Goal: Task Accomplishment & Management: Use online tool/utility

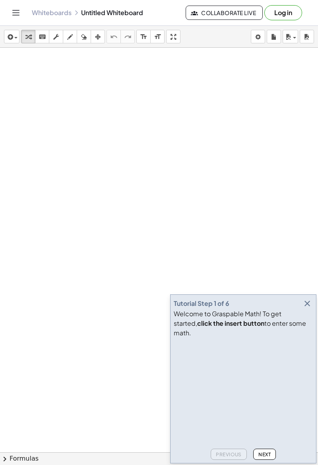
click at [308, 308] on icon "button" at bounding box center [307, 304] width 10 height 10
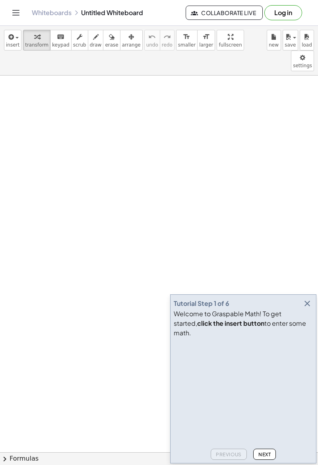
click at [260, 458] on button "Next" at bounding box center [264, 453] width 23 height 11
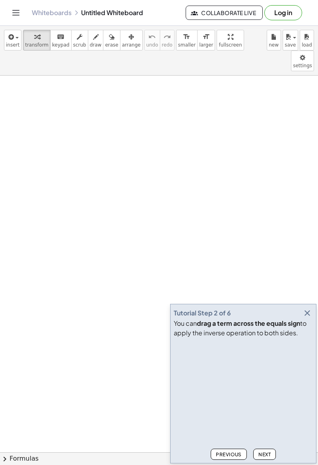
click at [264, 452] on span "Next" at bounding box center [264, 454] width 12 height 6
click at [264, 456] on span "Next" at bounding box center [264, 454] width 12 height 6
click at [263, 459] on button "Next" at bounding box center [264, 453] width 23 height 11
click at [263, 456] on span "Next" at bounding box center [264, 454] width 12 height 6
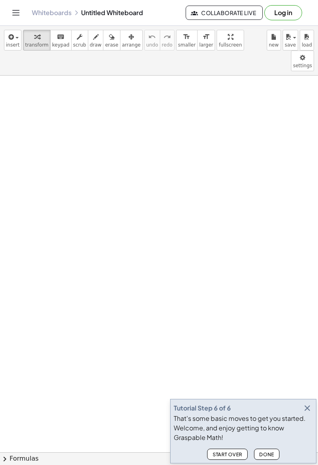
click at [304, 410] on icon "button" at bounding box center [307, 408] width 10 height 10
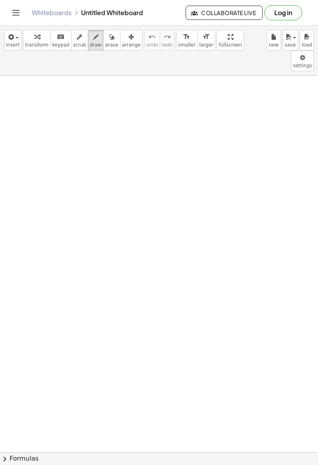
click at [291, 16] on button "Log in" at bounding box center [283, 12] width 38 height 15
click at [20, 9] on icon "Toggle navigation" at bounding box center [16, 13] width 10 height 10
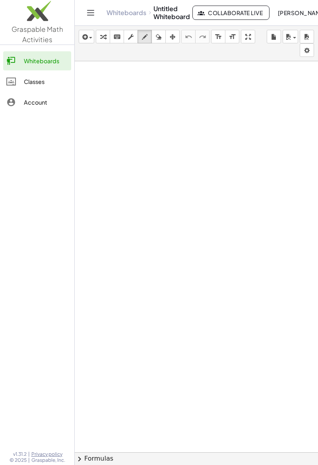
click at [39, 79] on div "Classes" at bounding box center [46, 82] width 44 height 10
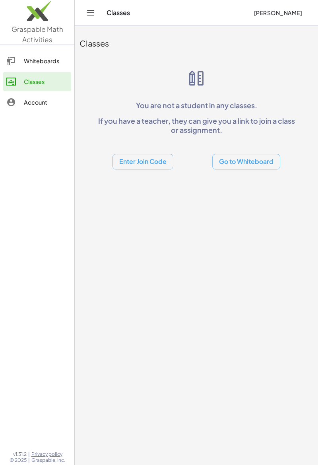
click at [39, 62] on div "Whiteboards" at bounding box center [46, 61] width 44 height 10
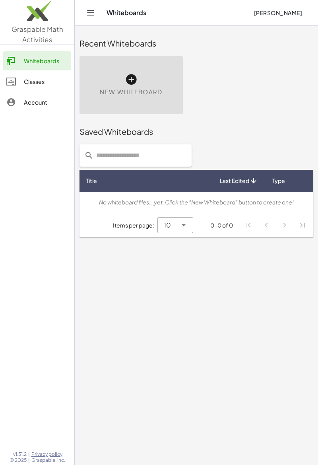
click at [148, 77] on div "New Whiteboard" at bounding box center [130, 85] width 103 height 58
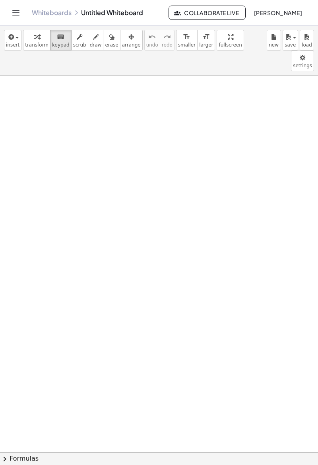
click at [22, 459] on button "chevron_right Formulas" at bounding box center [159, 458] width 318 height 13
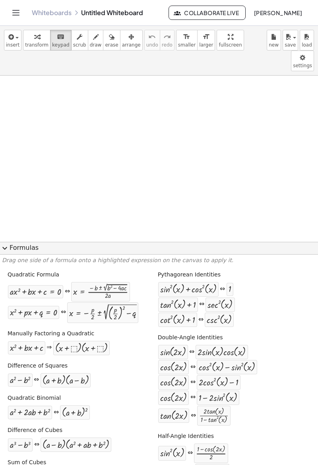
click at [23, 252] on button "expand_more Formulas" at bounding box center [159, 248] width 318 height 13
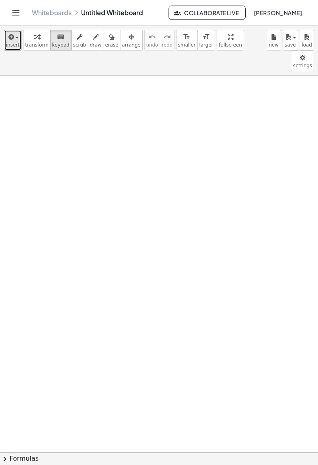
click at [14, 43] on span "insert" at bounding box center [13, 45] width 14 height 6
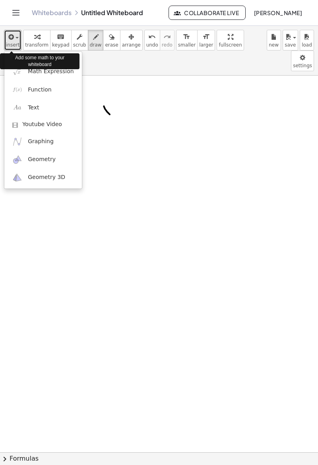
click at [10, 46] on span "insert" at bounding box center [13, 45] width 14 height 6
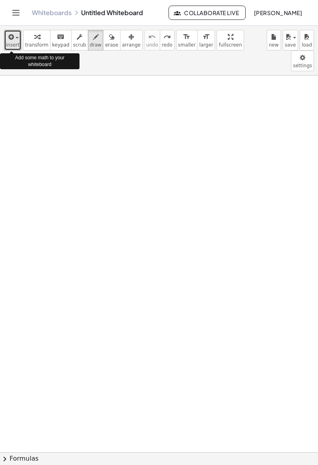
click at [16, 38] on span "button" at bounding box center [17, 38] width 3 height 2
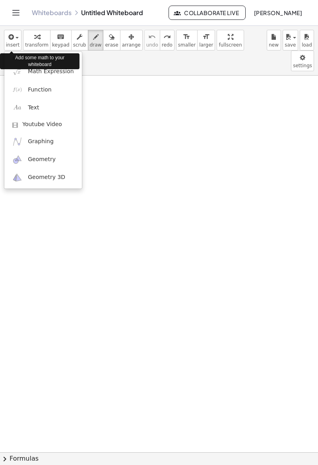
click at [19, 63] on div "Add some math to your whiteboard" at bounding box center [39, 61] width 79 height 16
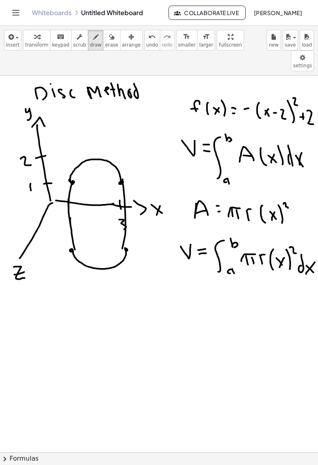
scroll to position [0, 4]
click at [5, 41] on button "insert" at bounding box center [12, 40] width 17 height 21
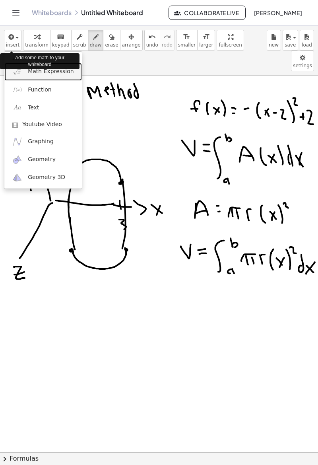
click at [61, 75] on span "Math Expression" at bounding box center [51, 72] width 46 height 8
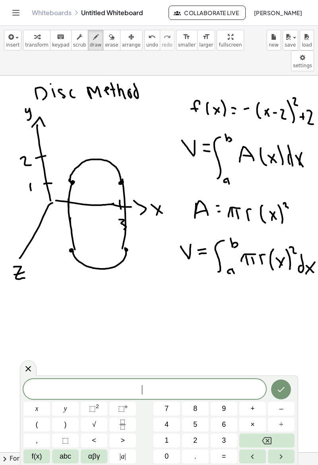
click at [64, 460] on span "abc" at bounding box center [66, 456] width 12 height 11
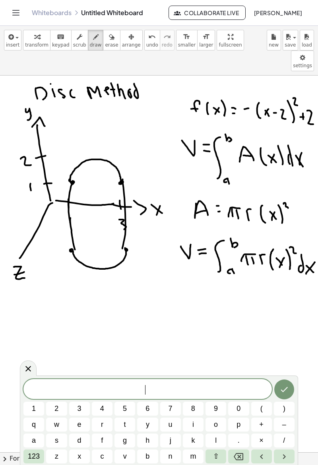
click at [33, 458] on span "123" at bounding box center [34, 456] width 12 height 11
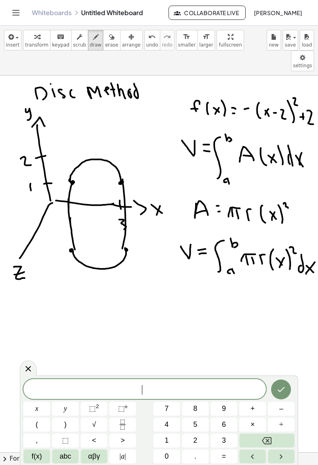
click at [65, 454] on span "abc" at bounding box center [66, 456] width 12 height 11
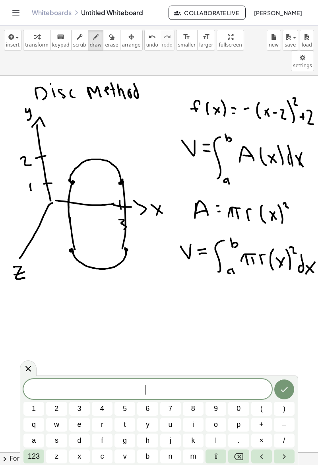
click at [32, 460] on span "123" at bounding box center [34, 456] width 12 height 11
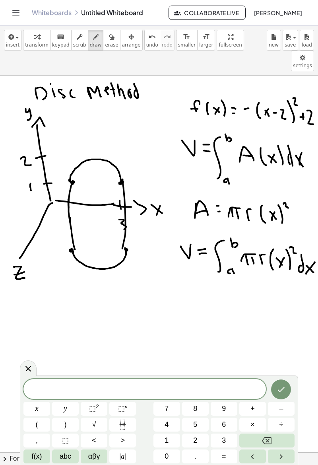
click at [35, 459] on span "f(x)" at bounding box center [37, 456] width 10 height 11
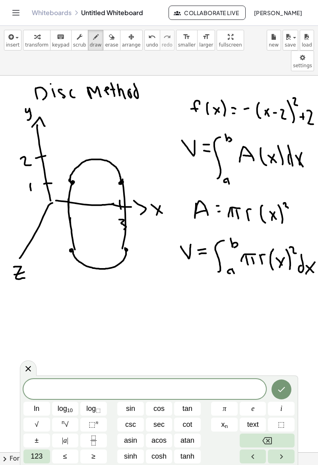
click at [68, 460] on button "≤" at bounding box center [65, 456] width 27 height 14
click at [264, 441] on icon "Backspace" at bounding box center [267, 441] width 10 height 10
click at [271, 439] on icon "Backspace" at bounding box center [267, 440] width 10 height 7
click at [271, 440] on icon "Backspace" at bounding box center [267, 440] width 10 height 7
click at [272, 442] on icon "Backspace" at bounding box center [267, 440] width 10 height 7
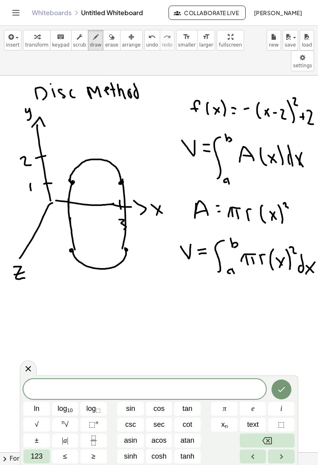
click at [260, 454] on button "Left arrow" at bounding box center [253, 456] width 27 height 14
click at [34, 457] on span "123" at bounding box center [37, 456] width 12 height 11
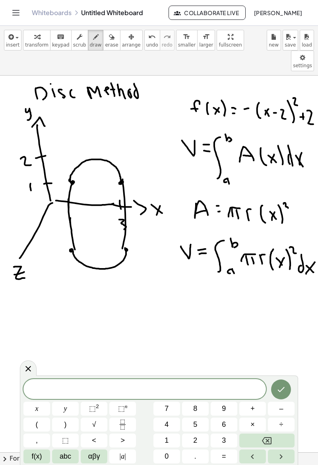
click at [100, 460] on span "αβγ" at bounding box center [94, 456] width 12 height 11
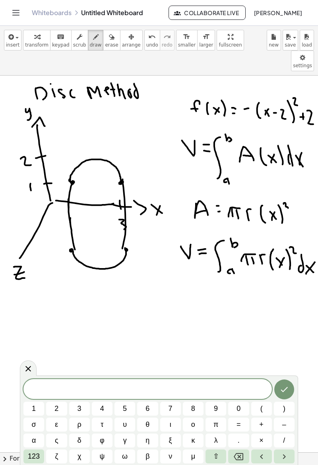
click at [33, 456] on span "123" at bounding box center [34, 456] width 12 height 11
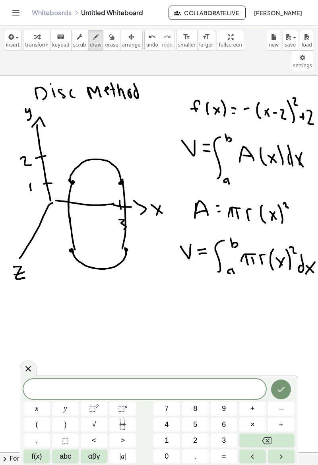
click at [69, 458] on span "abc" at bounding box center [66, 456] width 12 height 11
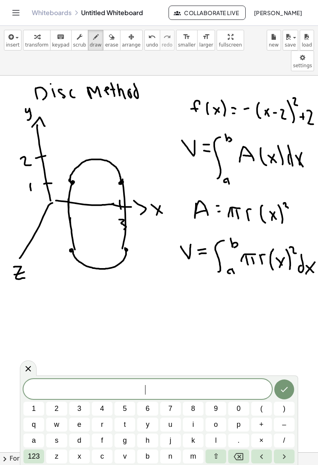
click at [39, 459] on span "123" at bounding box center [34, 456] width 12 height 11
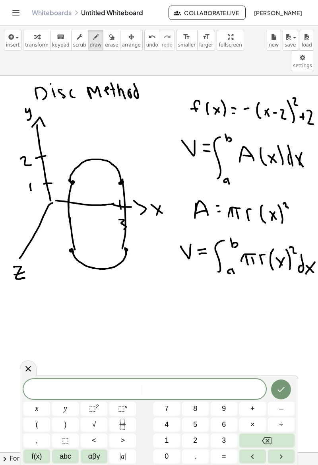
click at [30, 365] on icon at bounding box center [28, 369] width 10 height 10
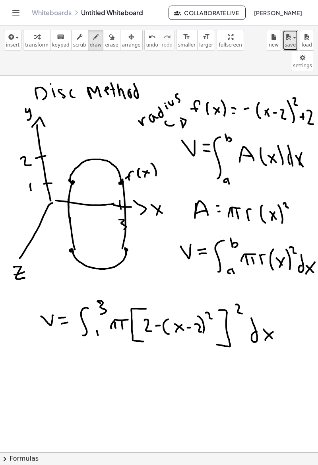
click at [290, 41] on icon "button" at bounding box center [288, 37] width 7 height 10
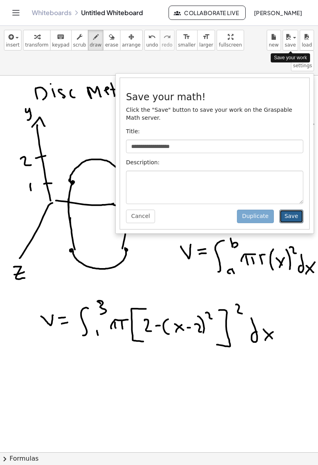
click at [293, 209] on button "Save" at bounding box center [291, 216] width 24 height 14
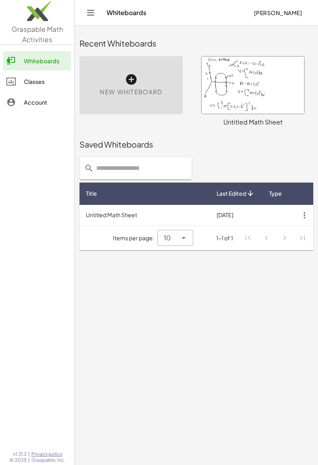
click at [124, 79] on div "New Whiteboard" at bounding box center [130, 85] width 103 height 58
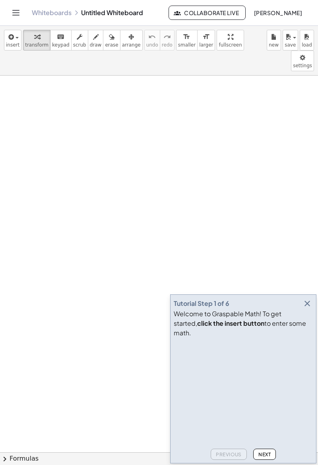
click at [310, 308] on icon "button" at bounding box center [307, 304] width 10 height 10
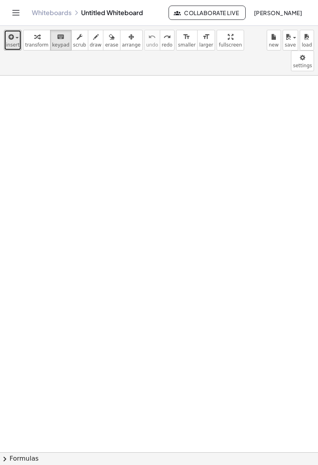
click at [14, 40] on span "button" at bounding box center [15, 38] width 2 height 6
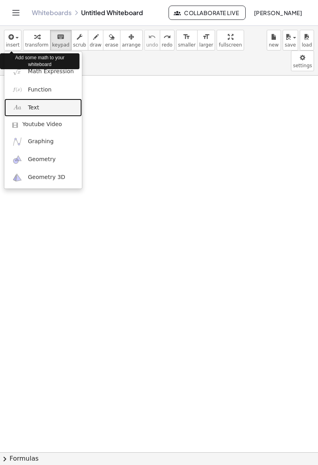
click at [45, 109] on link "Text" at bounding box center [43, 108] width 78 height 18
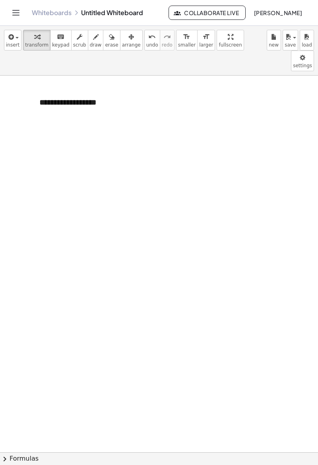
scroll to position [27, 0]
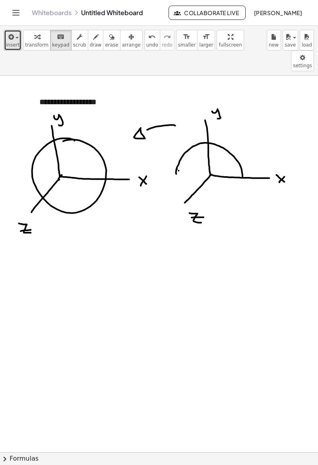
click at [14, 37] on span "button" at bounding box center [15, 38] width 2 height 6
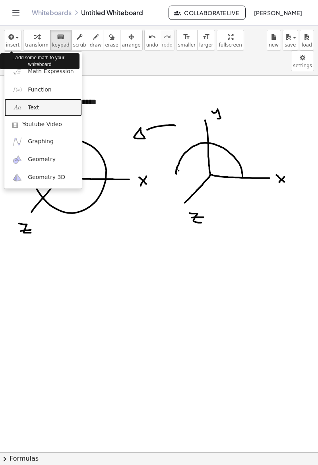
click at [43, 107] on link "Text" at bounding box center [43, 108] width 78 height 18
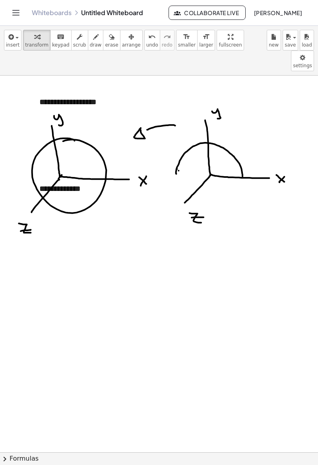
scroll to position [29, 0]
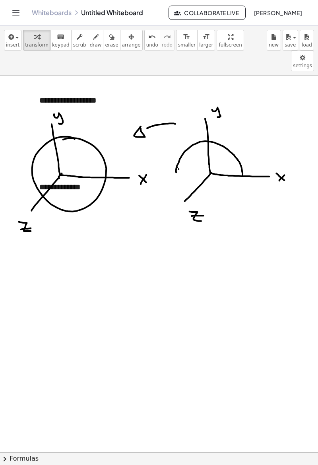
click at [76, 173] on div "**********" at bounding box center [90, 186] width 119 height 27
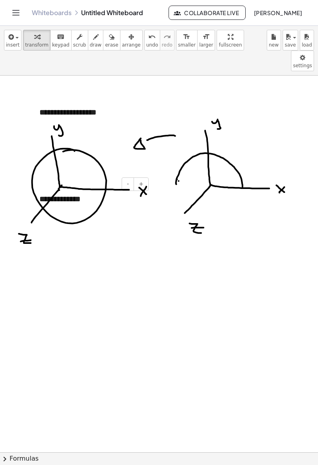
scroll to position [5, 0]
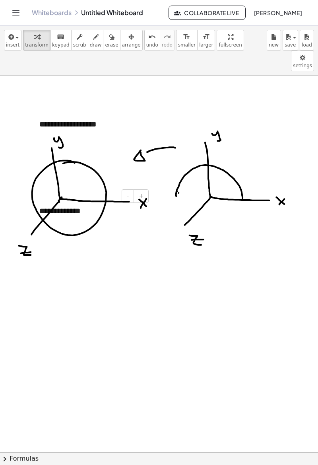
click at [95, 197] on div "**********" at bounding box center [90, 210] width 119 height 27
click at [129, 192] on span "-" at bounding box center [128, 195] width 2 height 6
click at [74, 197] on div "**********" at bounding box center [90, 210] width 119 height 26
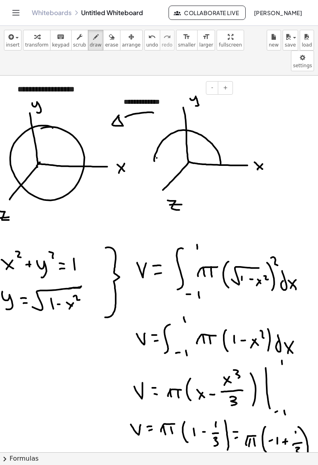
scroll to position [4, 23]
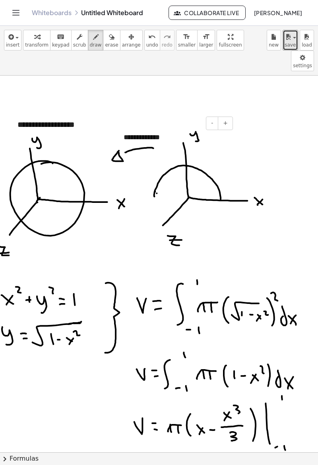
click at [293, 42] on span "save" at bounding box center [290, 45] width 11 height 6
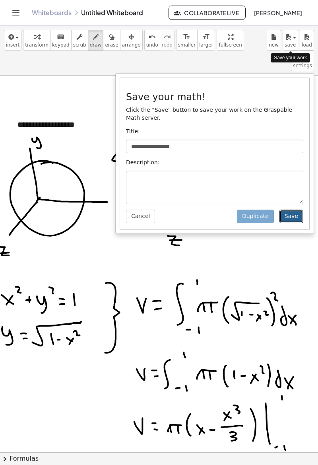
click at [299, 209] on button "Save" at bounding box center [291, 216] width 24 height 14
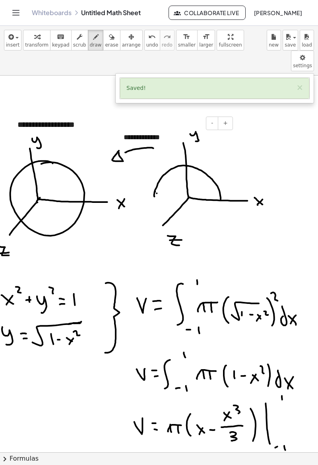
click at [18, 8] on icon "Toggle navigation" at bounding box center [16, 13] width 10 height 10
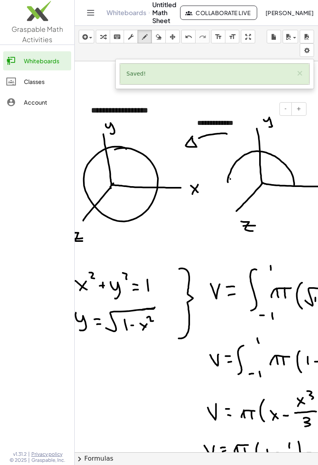
click at [50, 60] on div "Whiteboards" at bounding box center [46, 61] width 44 height 10
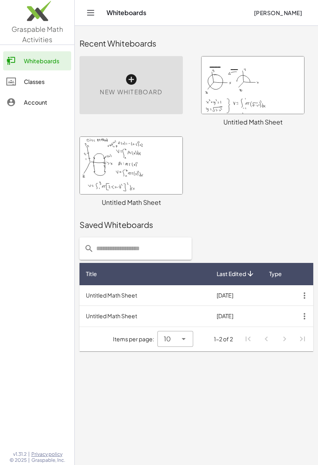
click at [142, 81] on div "New Whiteboard" at bounding box center [130, 85] width 103 height 58
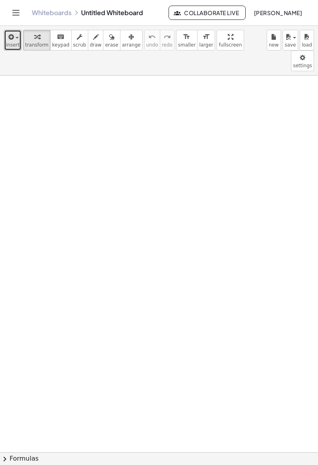
click at [12, 42] on span "insert" at bounding box center [13, 45] width 14 height 6
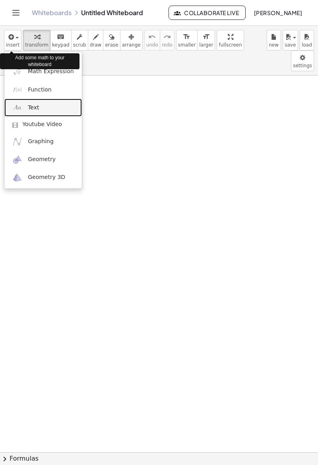
click at [47, 107] on link "Text" at bounding box center [43, 108] width 78 height 18
